Goal: Task Accomplishment & Management: Manage account settings

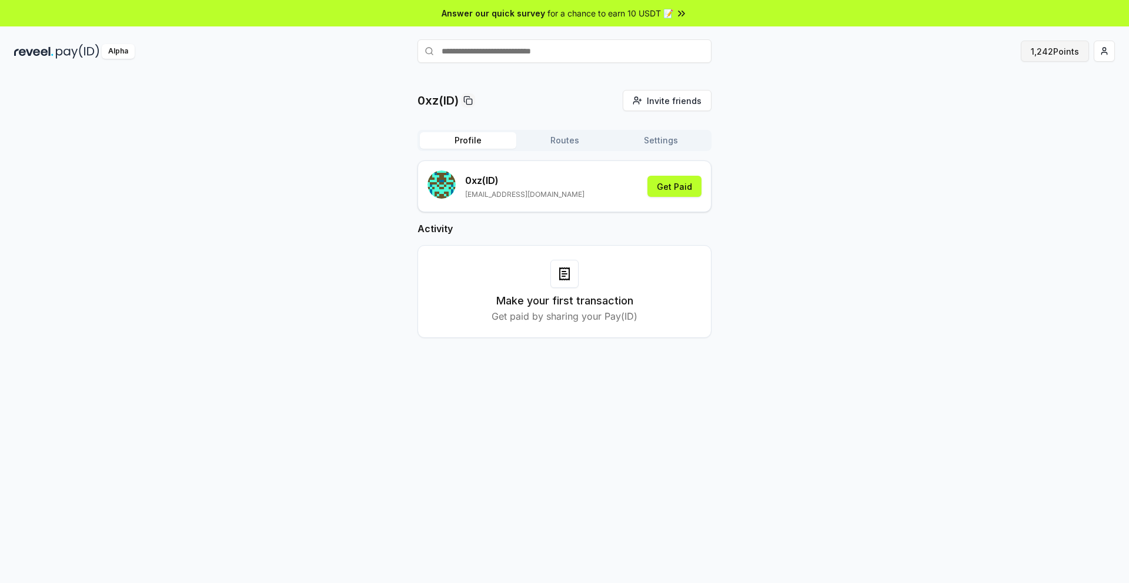
click at [1058, 52] on button "1,242 Points" at bounding box center [1055, 51] width 68 height 21
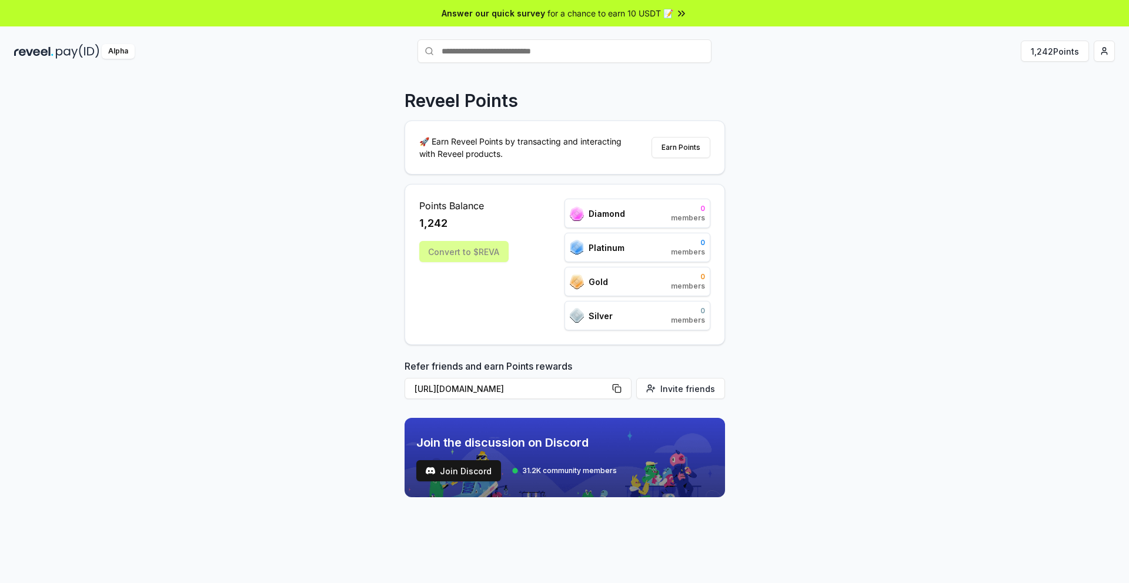
click at [447, 255] on div "Convert to $REVA" at bounding box center [463, 251] width 89 height 21
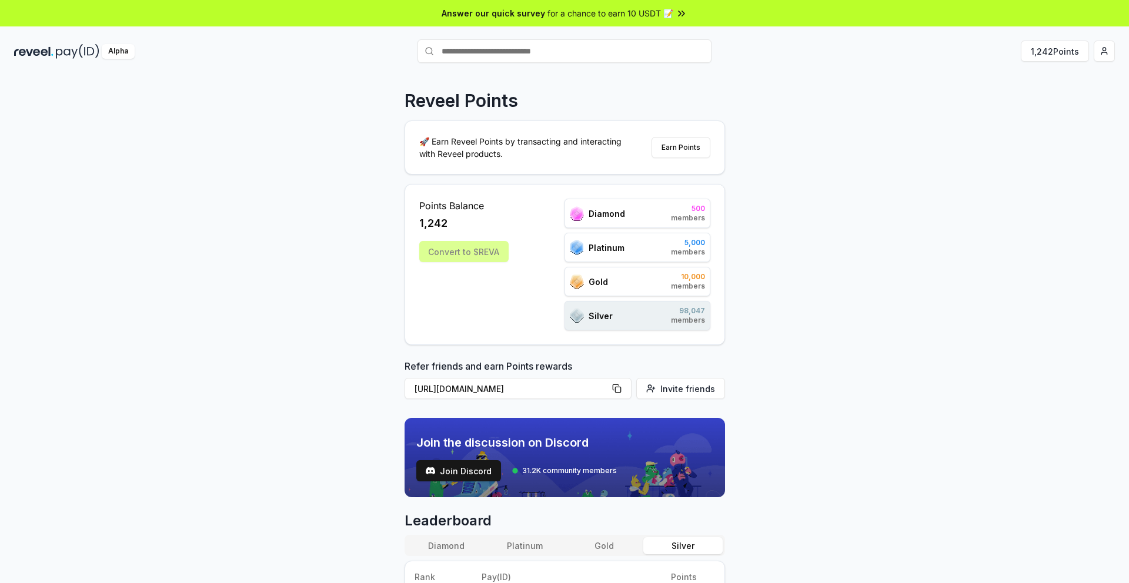
click at [461, 250] on div "Convert to $REVA" at bounding box center [463, 251] width 89 height 21
click at [616, 326] on div "Silver 98,047 members" at bounding box center [637, 315] width 146 height 29
click at [612, 279] on div "Gold 10,000 members" at bounding box center [637, 281] width 146 height 29
click at [672, 148] on button "Earn Points" at bounding box center [681, 147] width 59 height 21
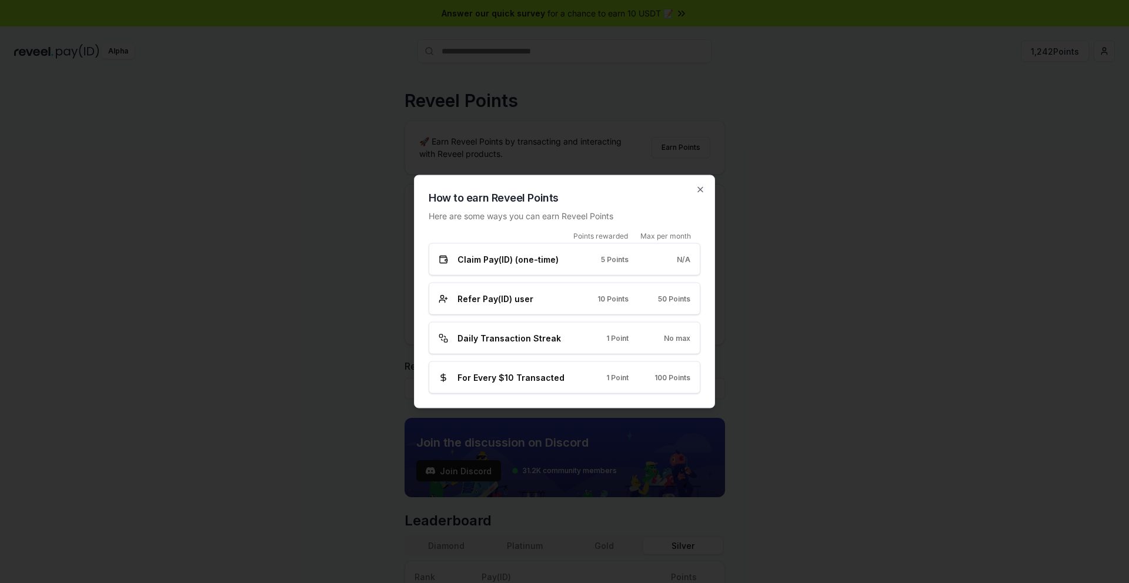
click at [517, 260] on span "Claim Pay(ID) (one-time)" at bounding box center [507, 259] width 101 height 12
click at [508, 300] on span "Refer Pay(ID) user" at bounding box center [495, 299] width 76 height 12
click at [500, 299] on span "Refer Pay(ID) user" at bounding box center [495, 299] width 76 height 12
click at [533, 339] on span "Daily Transaction Streak" at bounding box center [508, 338] width 103 height 12
click at [698, 188] on icon "button" at bounding box center [700, 189] width 9 height 9
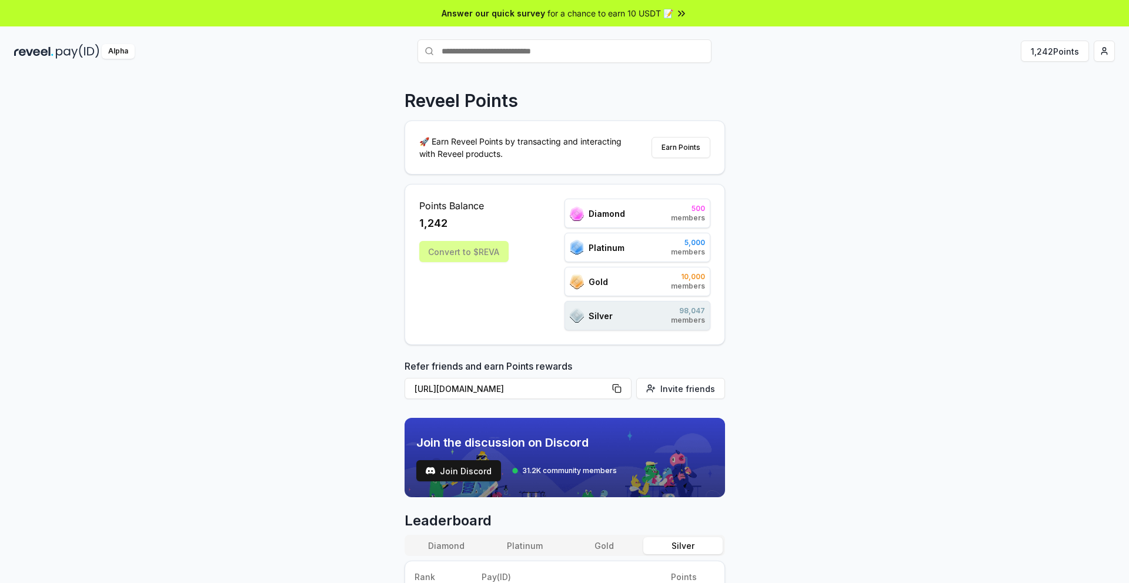
click at [119, 56] on div "Alpha" at bounding box center [118, 51] width 33 height 15
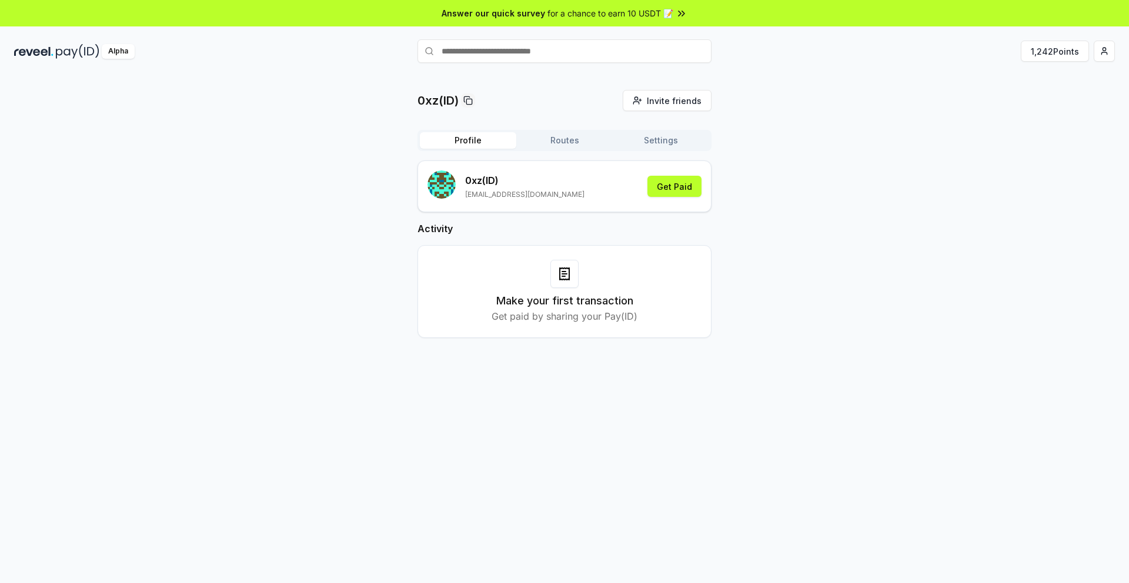
click at [582, 145] on button "Routes" at bounding box center [564, 140] width 96 height 16
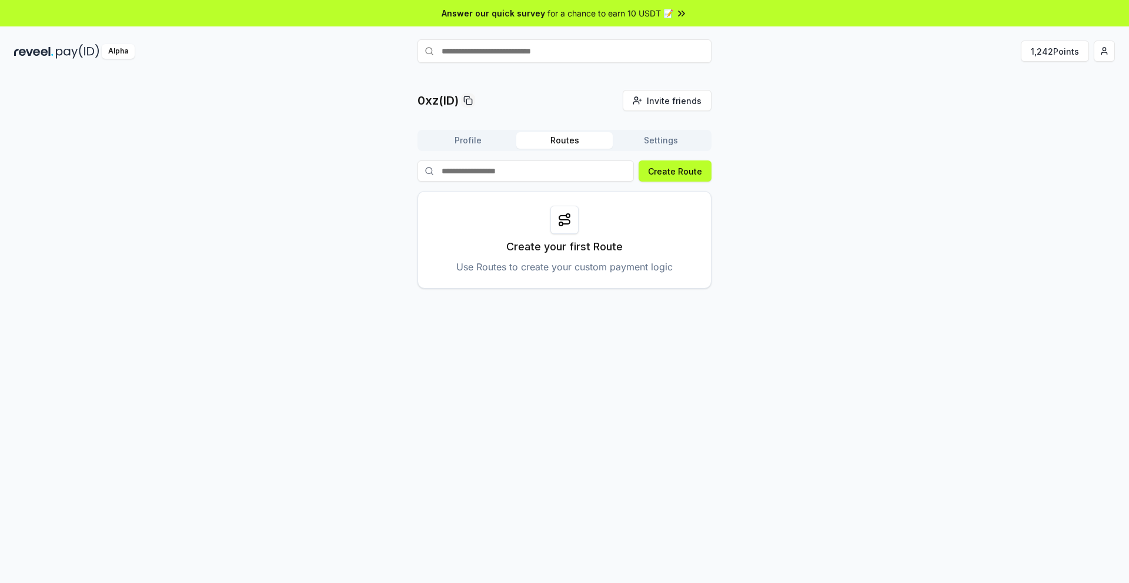
click at [642, 146] on button "Settings" at bounding box center [661, 140] width 96 height 16
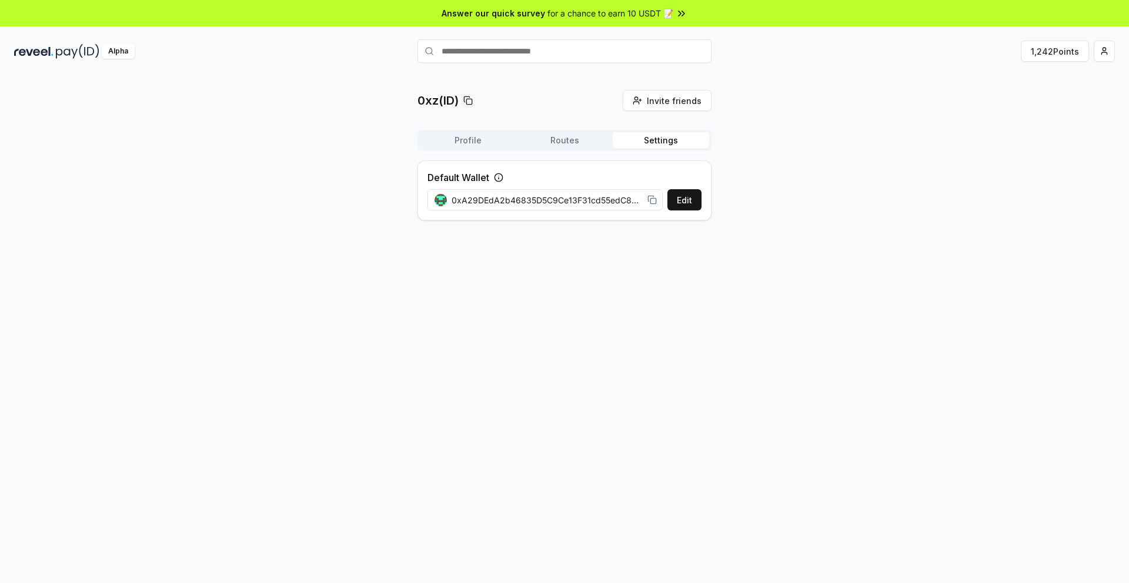
click at [460, 141] on button "Profile" at bounding box center [468, 140] width 96 height 16
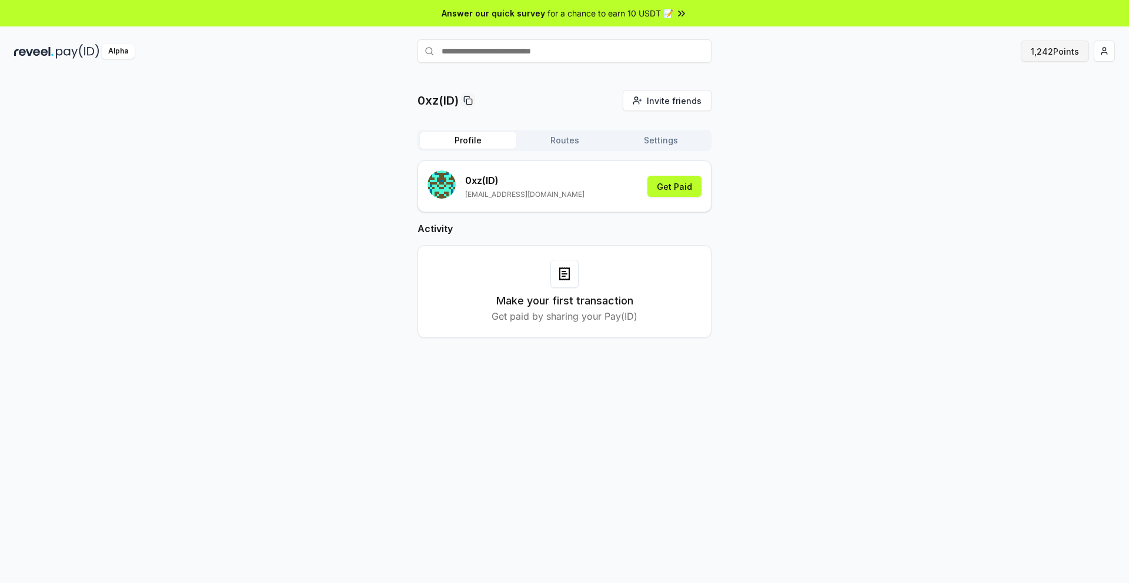
click at [1051, 54] on button "1,242 Points" at bounding box center [1055, 51] width 68 height 21
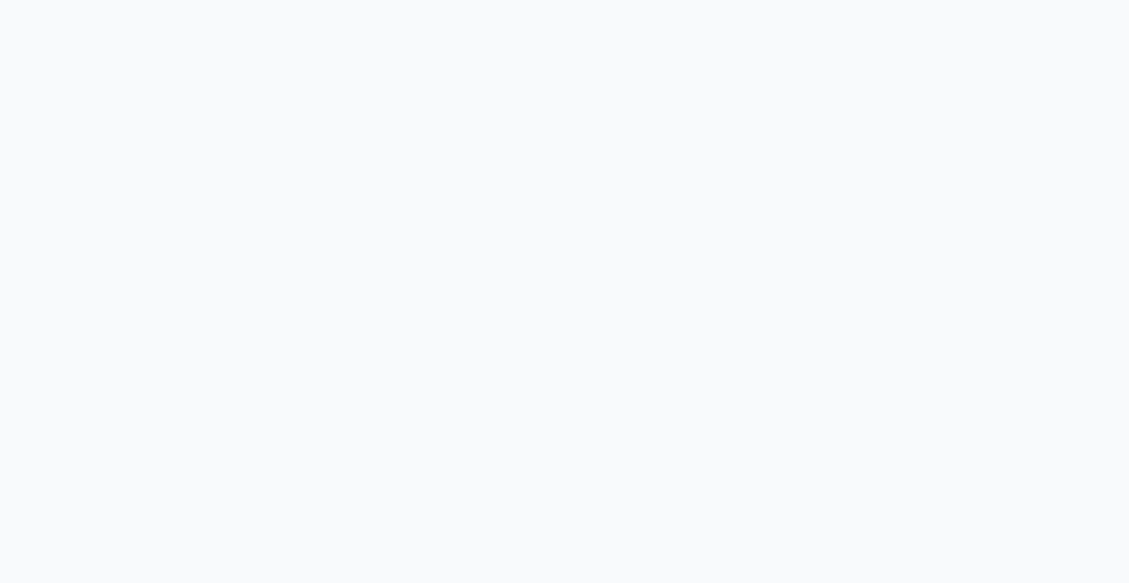
click at [1103, 52] on body at bounding box center [564, 291] width 1129 height 583
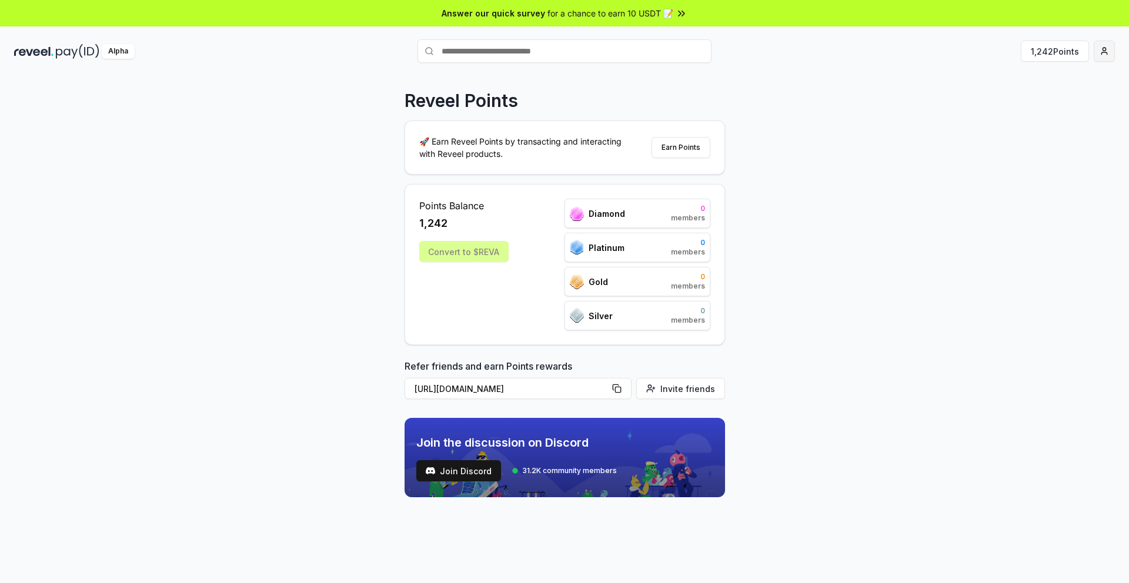
click at [1107, 55] on html "Answer our quick survey for a chance to earn 10 USDT 📝 Alpha 1,242 Points Revee…" at bounding box center [564, 291] width 1129 height 583
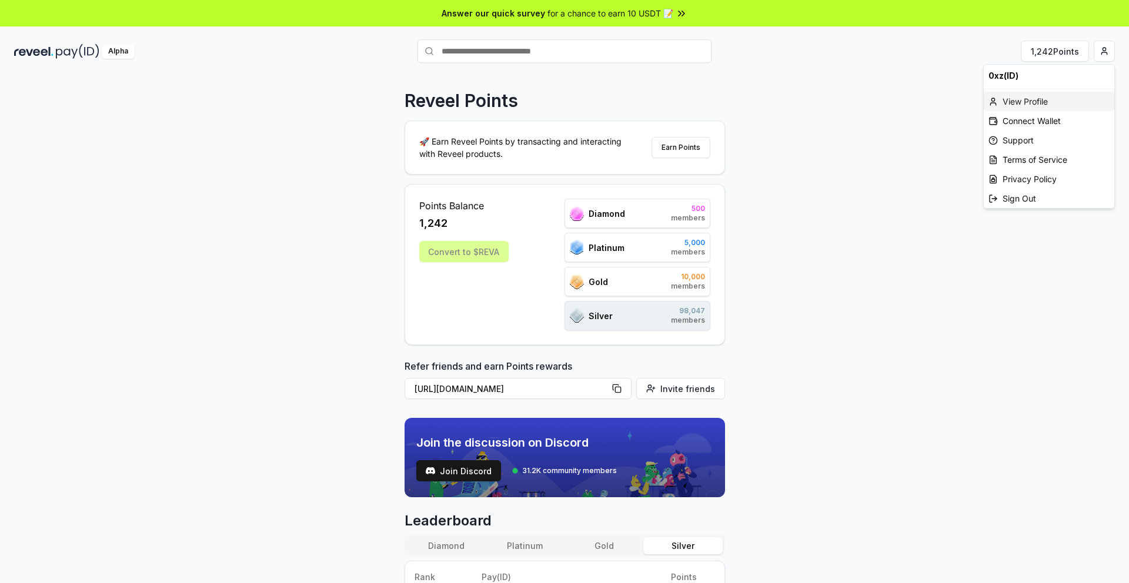
click at [1026, 103] on div "View Profile" at bounding box center [1049, 101] width 131 height 19
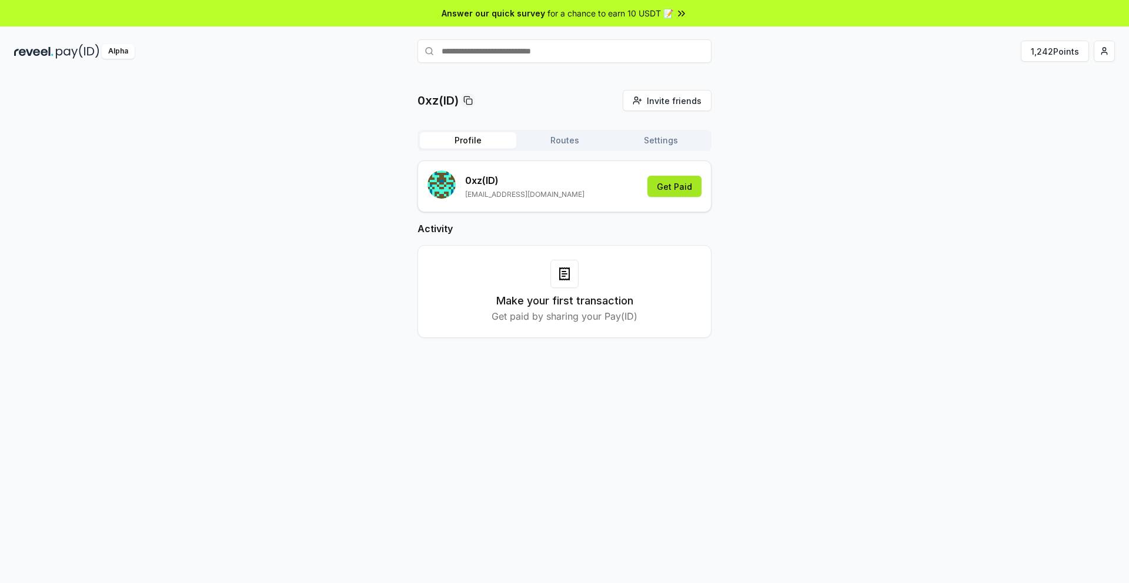
click at [673, 189] on button "Get Paid" at bounding box center [674, 186] width 54 height 21
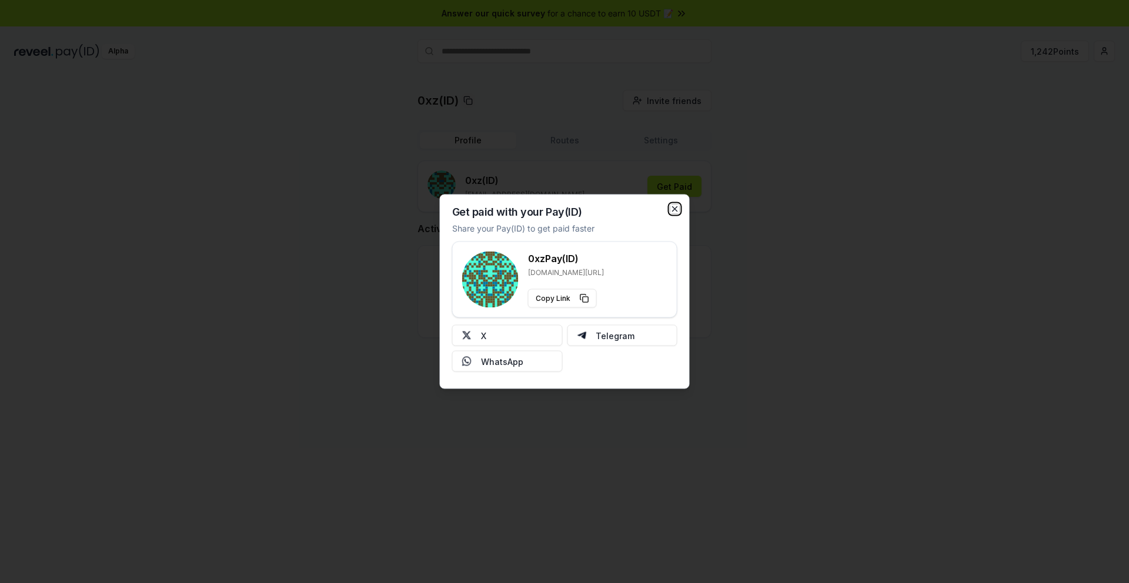
click at [675, 205] on icon "button" at bounding box center [674, 209] width 9 height 9
